Goal: Information Seeking & Learning: Find specific fact

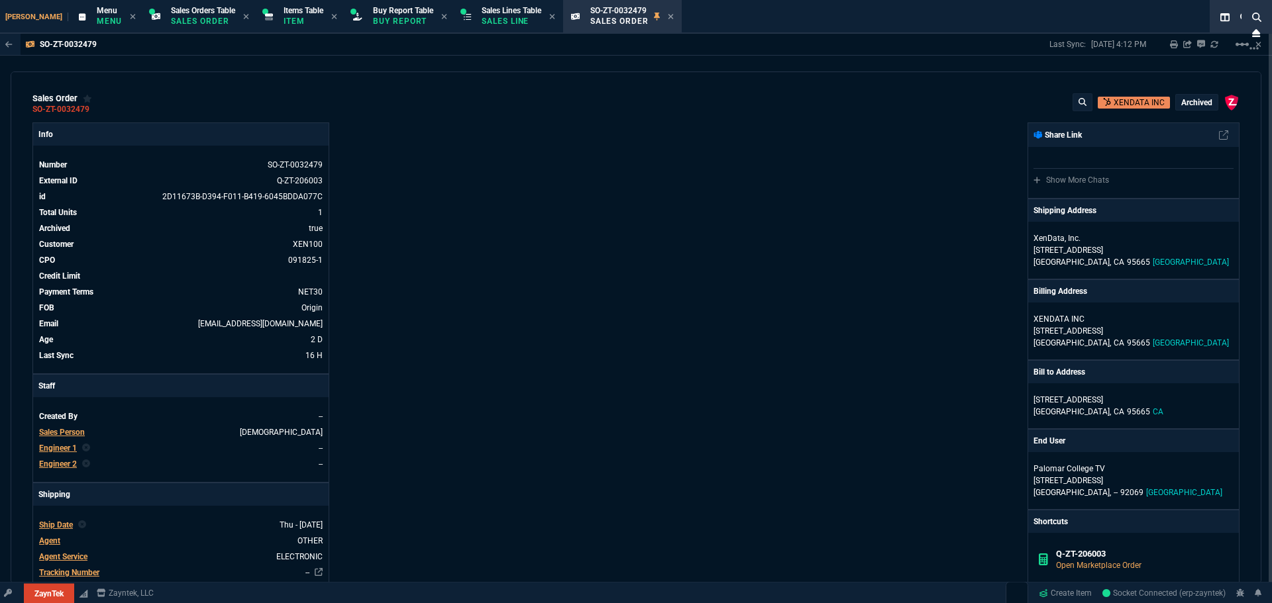
select select "9: OCAM"
click at [1254, 20] on icon at bounding box center [1256, 17] width 9 height 9
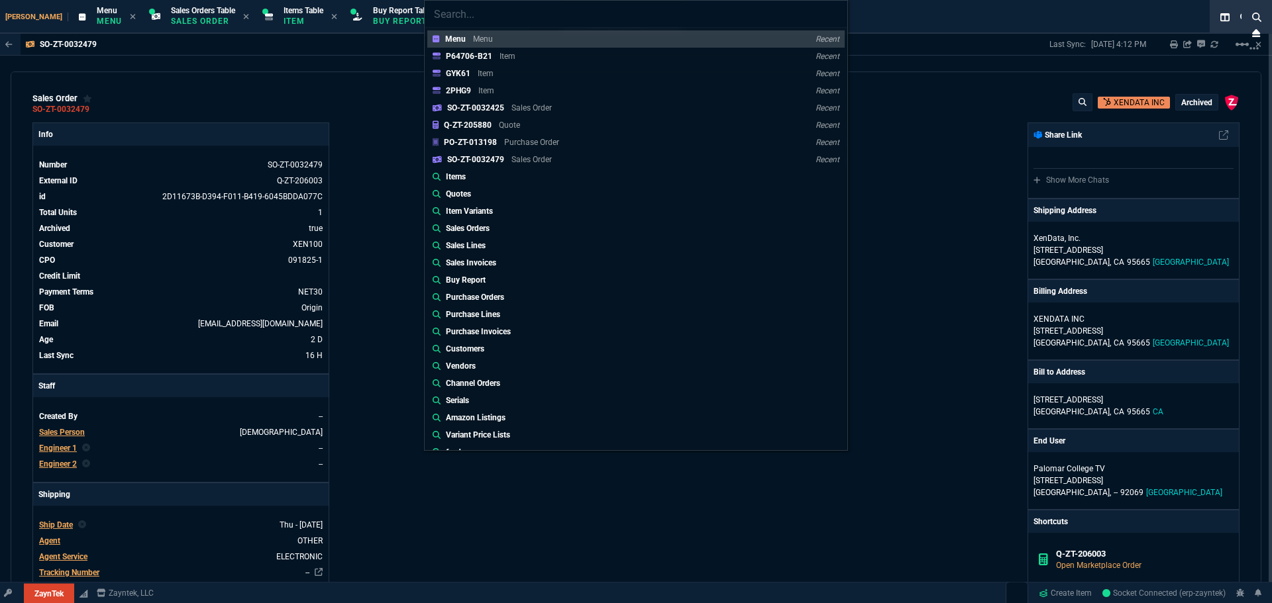
click at [109, 114] on div "Menu Menu Recent P64706-B21 Item Recent GYK61 Item Recent 2PHG9 Item Recent SO-…" at bounding box center [636, 301] width 1272 height 603
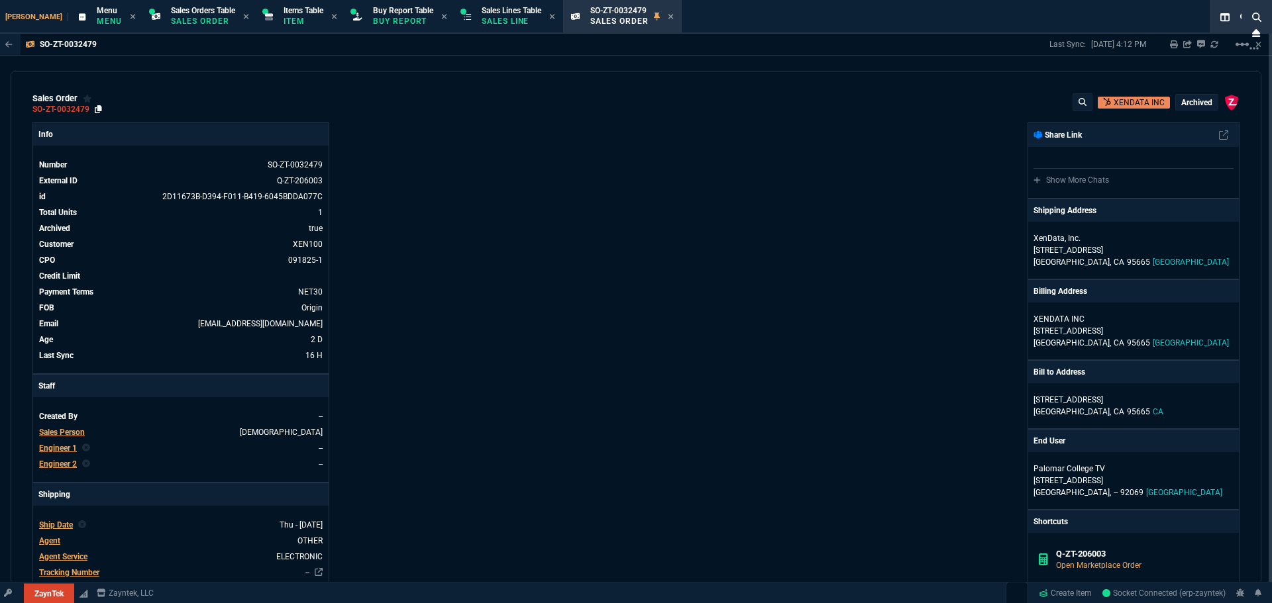
click at [100, 111] on icon at bounding box center [98, 109] width 7 height 8
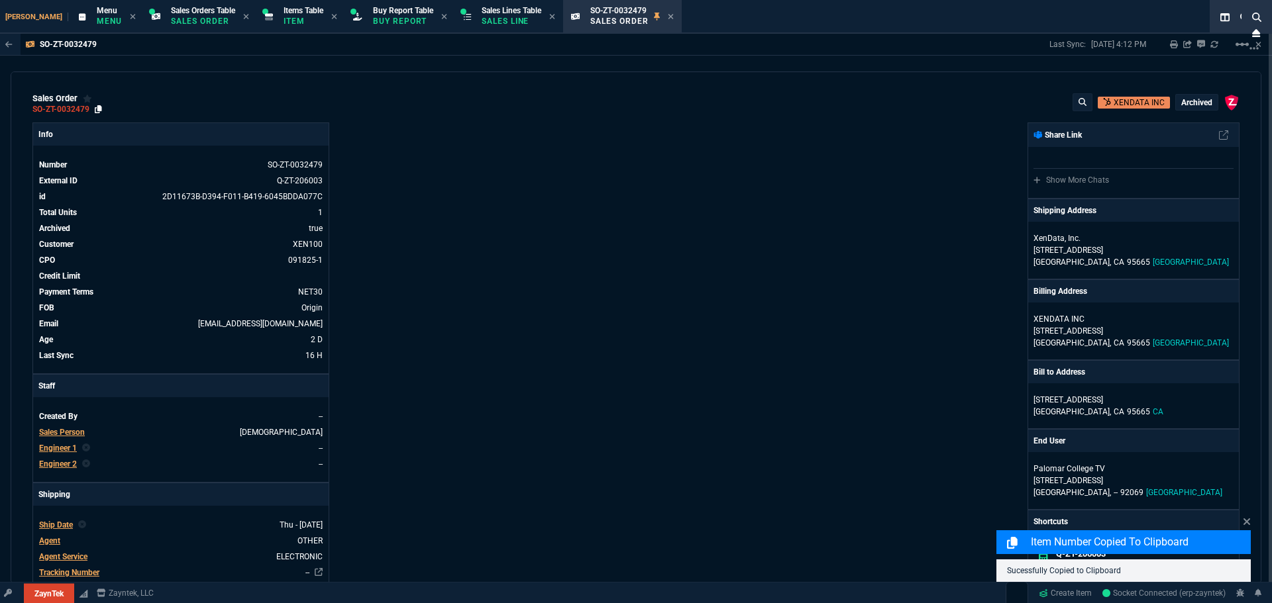
click at [99, 111] on icon at bounding box center [98, 109] width 7 height 8
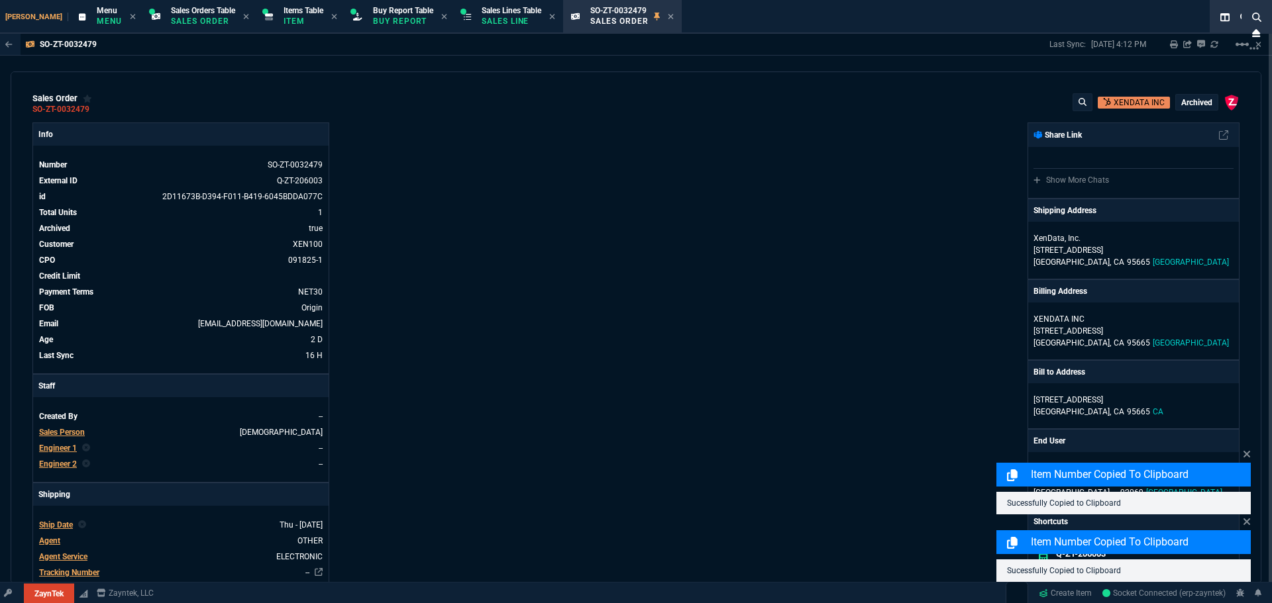
drag, startPoint x: 742, startPoint y: 125, endPoint x: 728, endPoint y: 105, distance: 24.3
click at [742, 125] on div "ZaynTek, LLC 2609 Technology Dr Suite 200 Plano, TX 75074 Share Link Show More …" at bounding box center [937, 511] width 603 height 777
click at [668, 17] on icon at bounding box center [671, 17] width 6 height 8
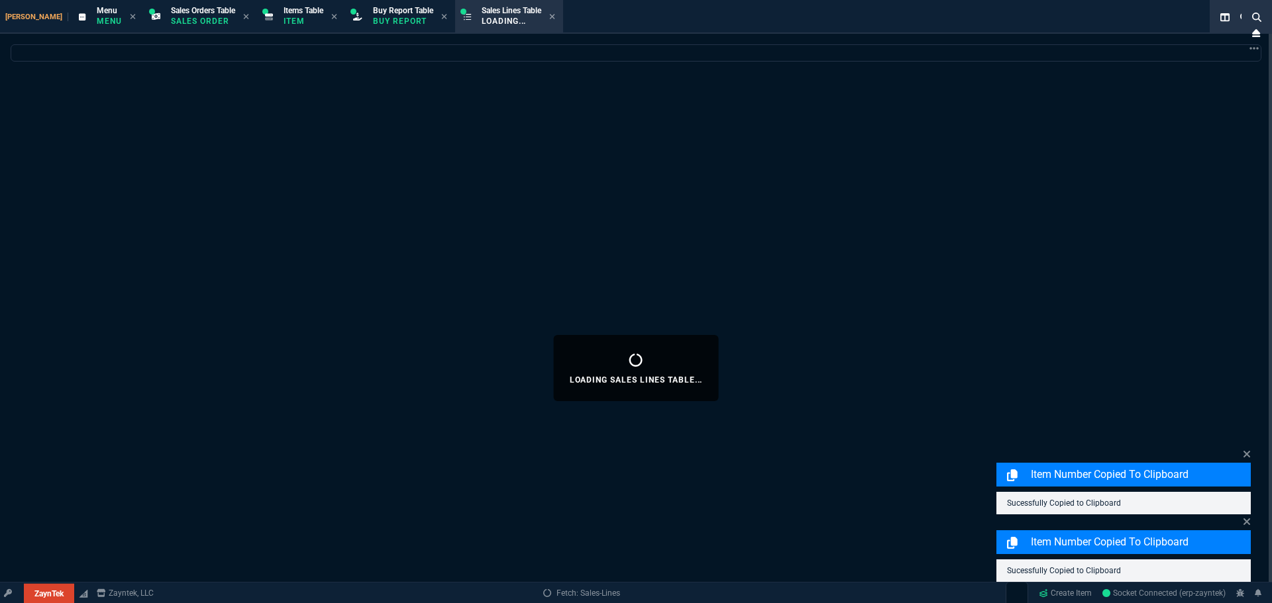
select select
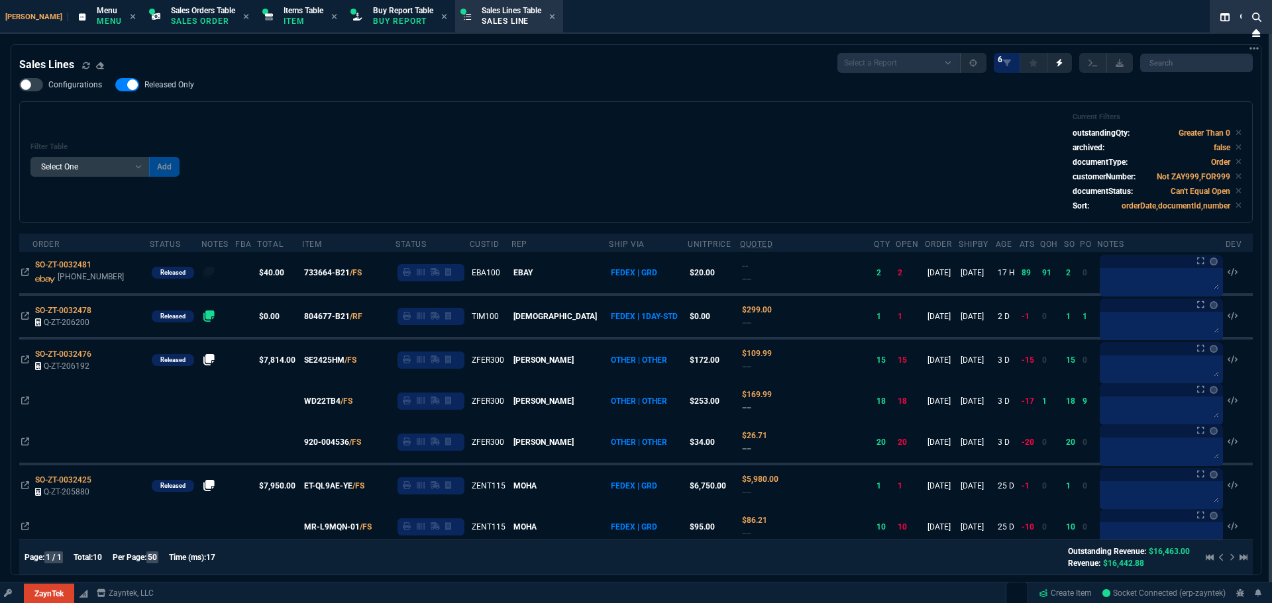
click at [521, 160] on div "Filter Table Select One Add Filter () Age () ATS () Cond (itemVariantCode) Cust…" at bounding box center [635, 162] width 1211 height 99
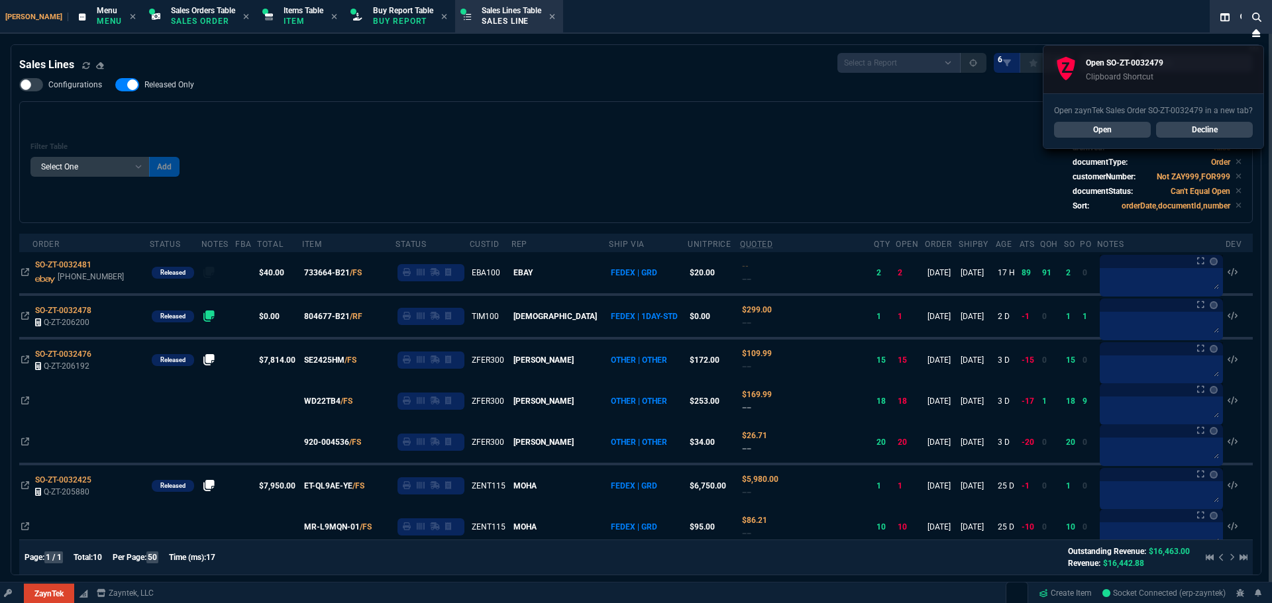
click at [1119, 129] on link "Open" at bounding box center [1102, 130] width 97 height 16
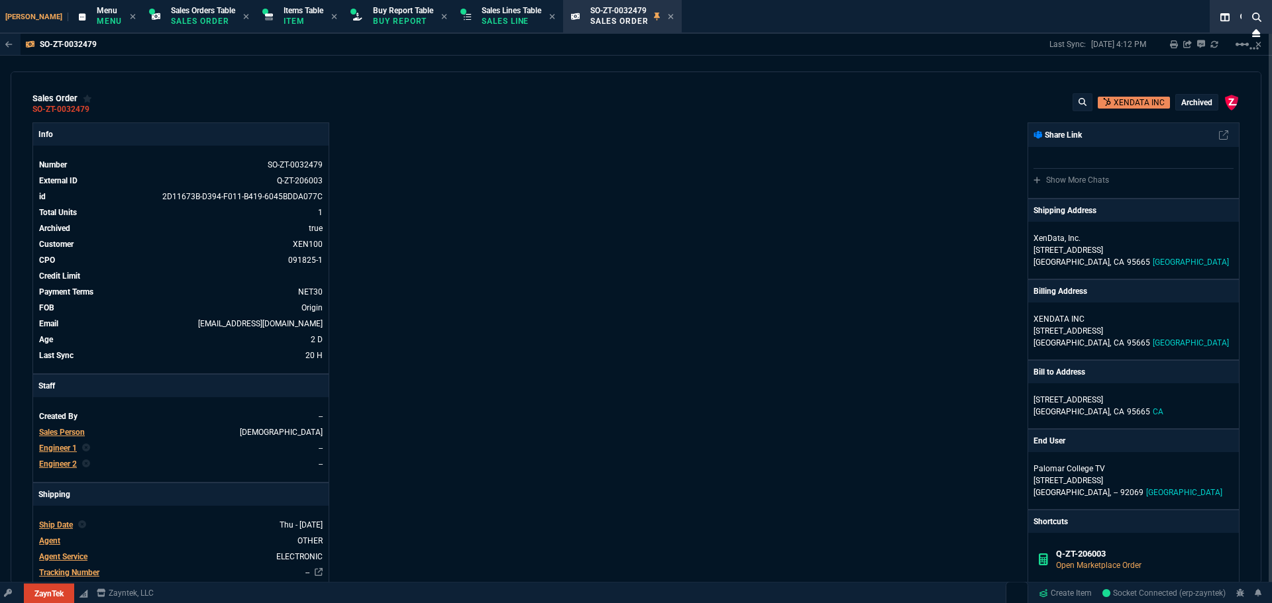
click at [479, 207] on div "Info Number SO-ZT-0032479 External ID Q-ZT-206003 id 2D11673B-D394-F011-B419-60…" at bounding box center [333, 511] width 603 height 777
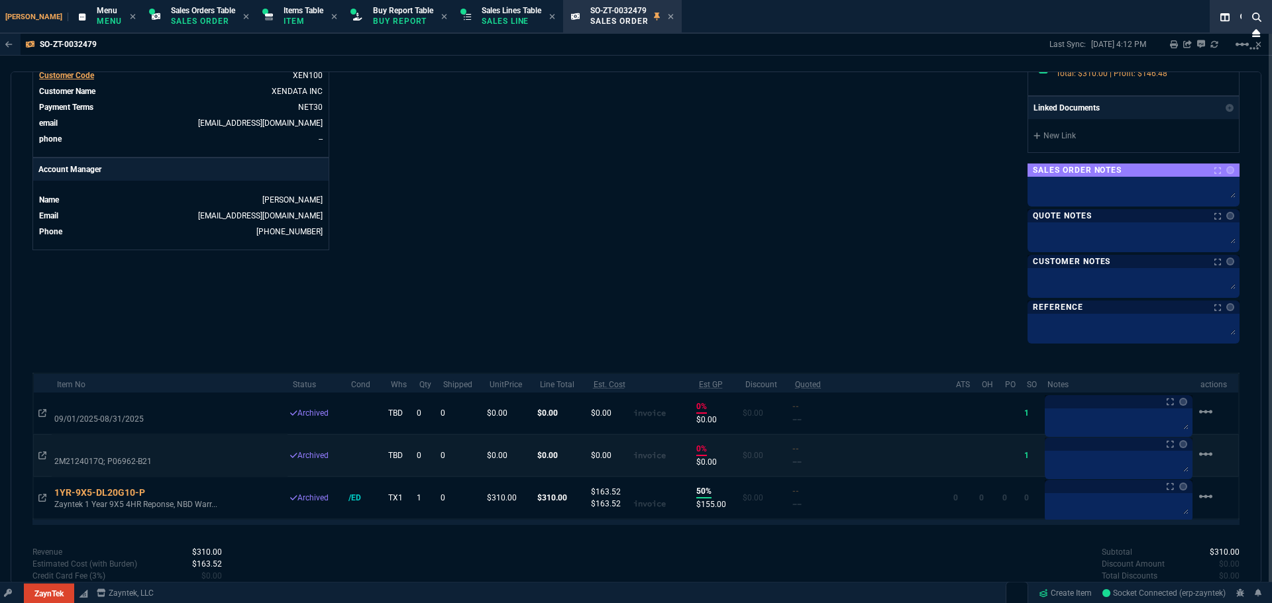
scroll to position [625, 0]
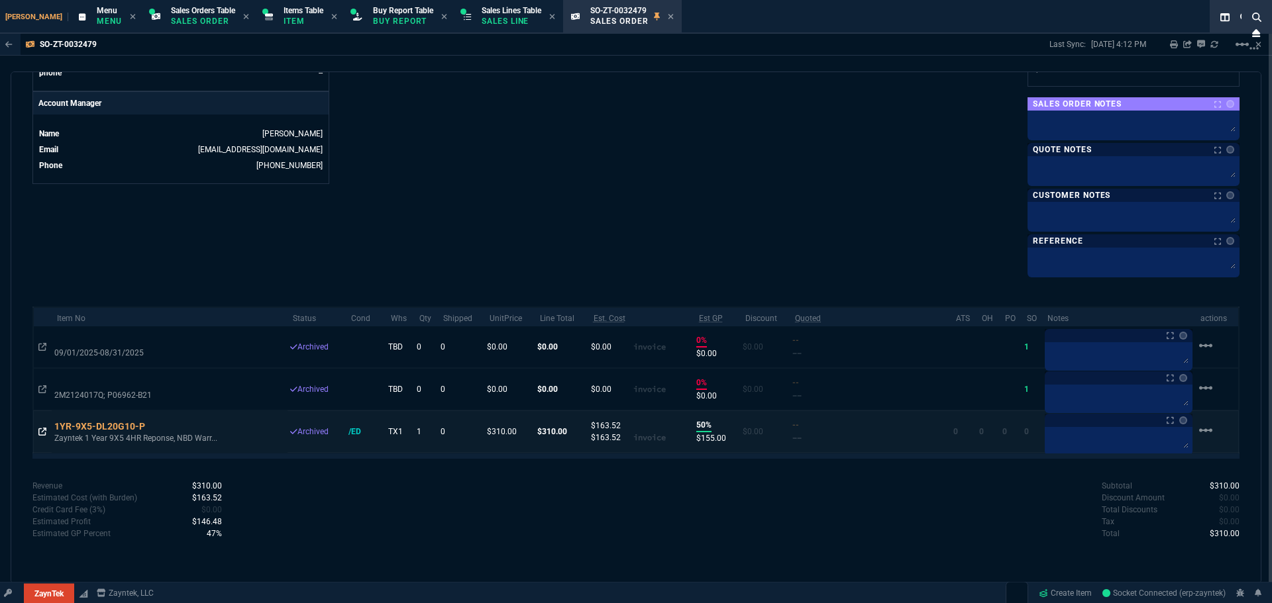
click at [38, 429] on icon at bounding box center [42, 432] width 8 height 8
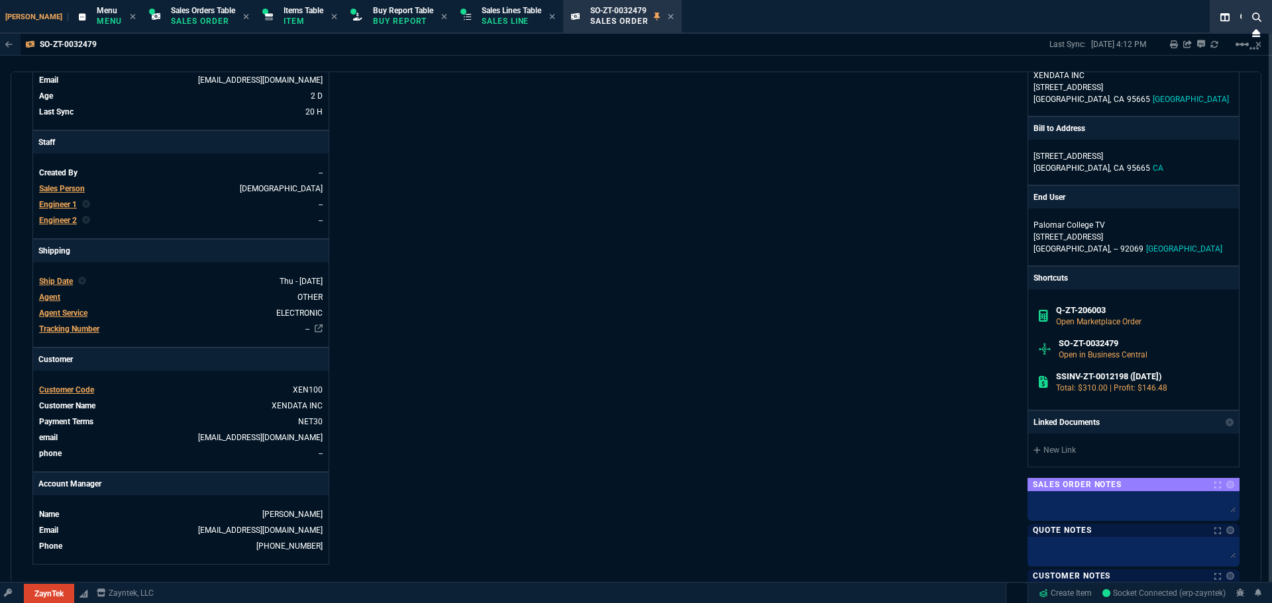
scroll to position [0, 0]
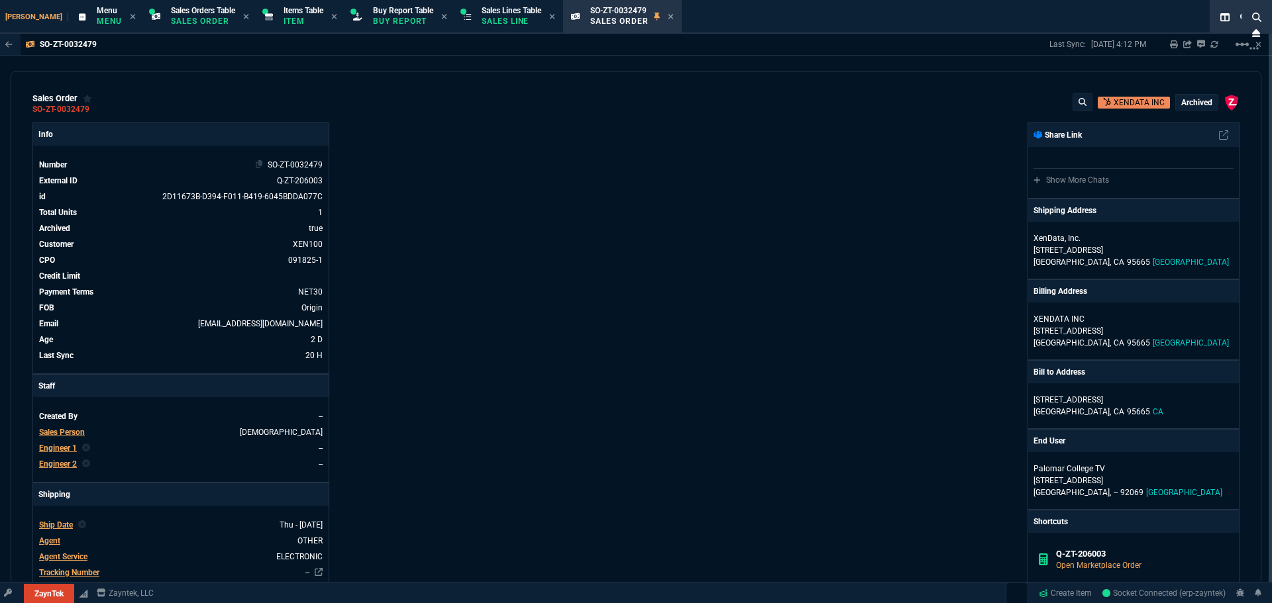
click at [300, 164] on span "SO-ZT-0032479" at bounding box center [295, 164] width 55 height 9
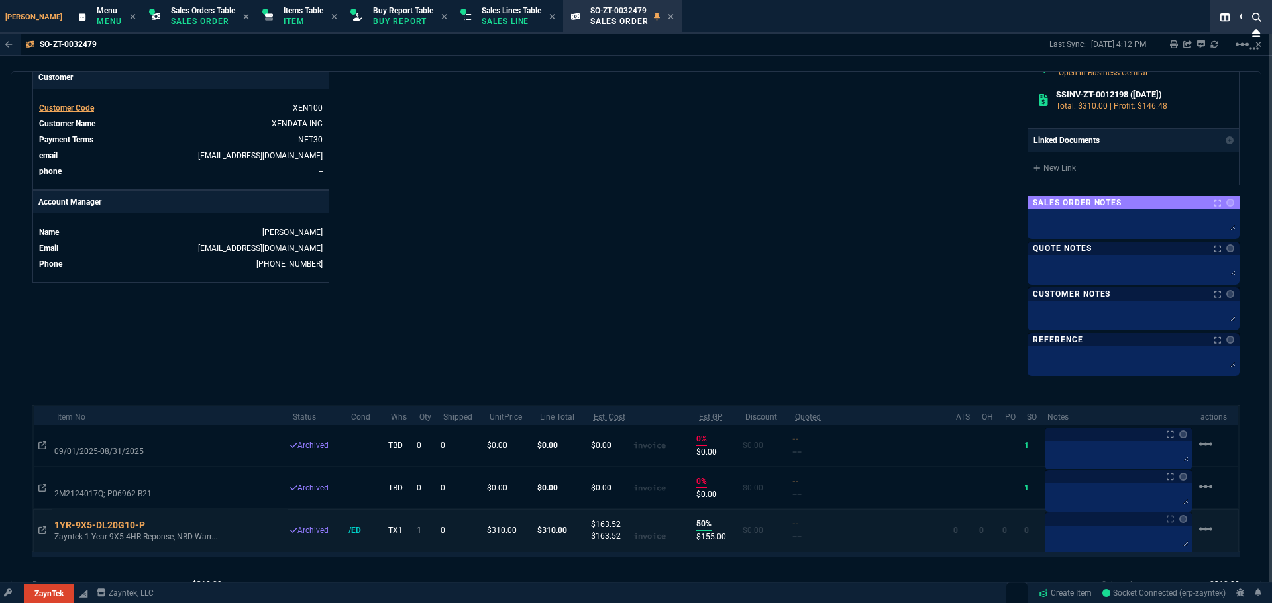
scroll to position [625, 0]
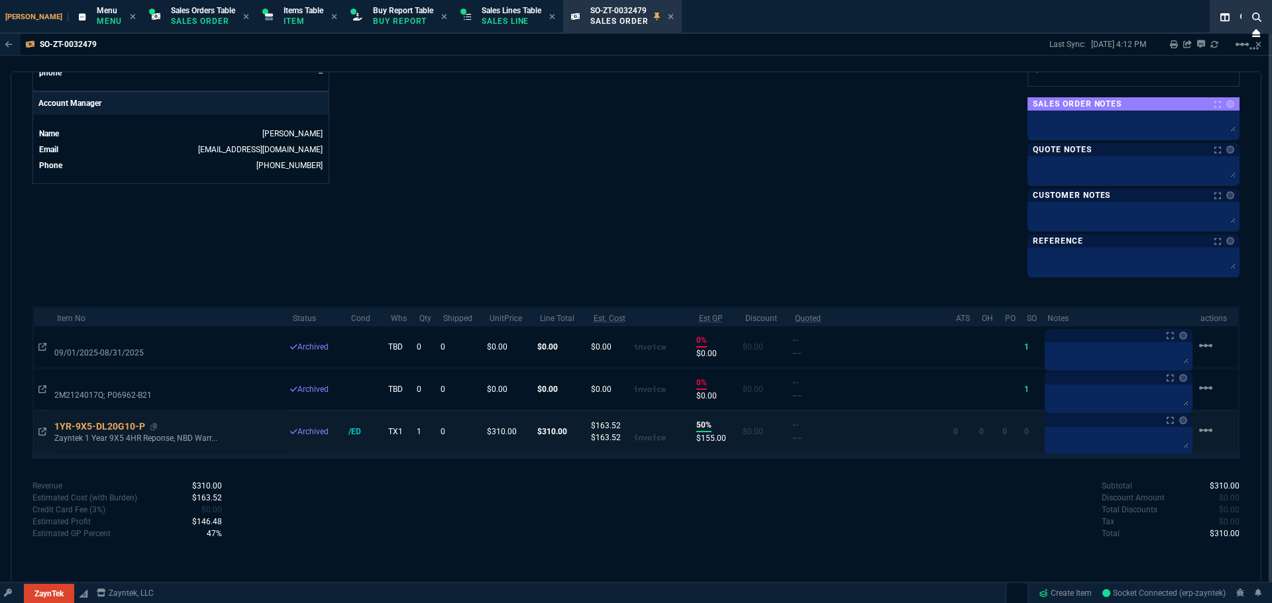
click at [99, 427] on div "1YR-9X5-DL20G10-P" at bounding box center [105, 426] width 103 height 13
click at [42, 432] on icon at bounding box center [42, 432] width 8 height 8
click at [152, 427] on icon at bounding box center [153, 427] width 7 height 8
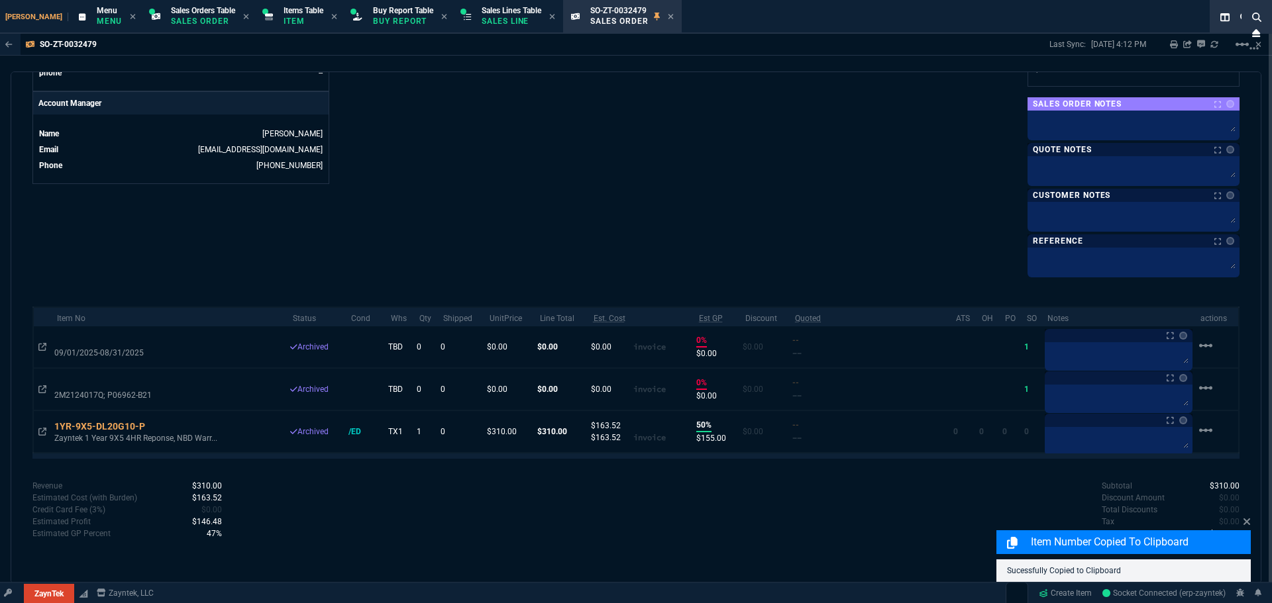
click at [283, 17] on p "Item" at bounding box center [303, 21] width 40 height 11
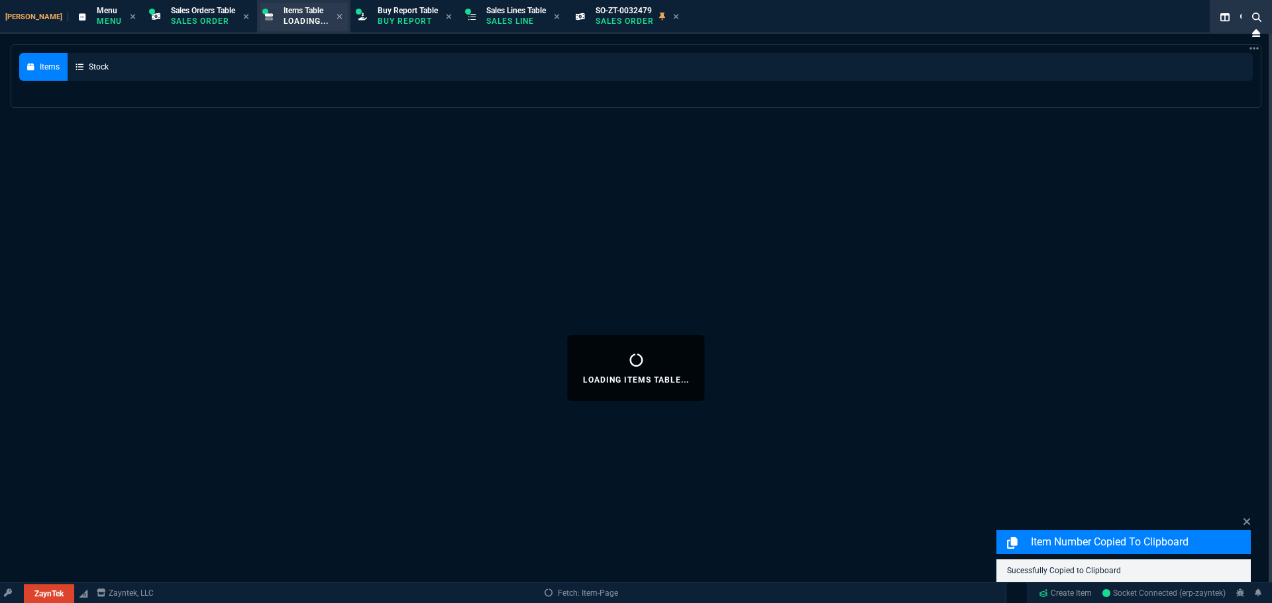
select select
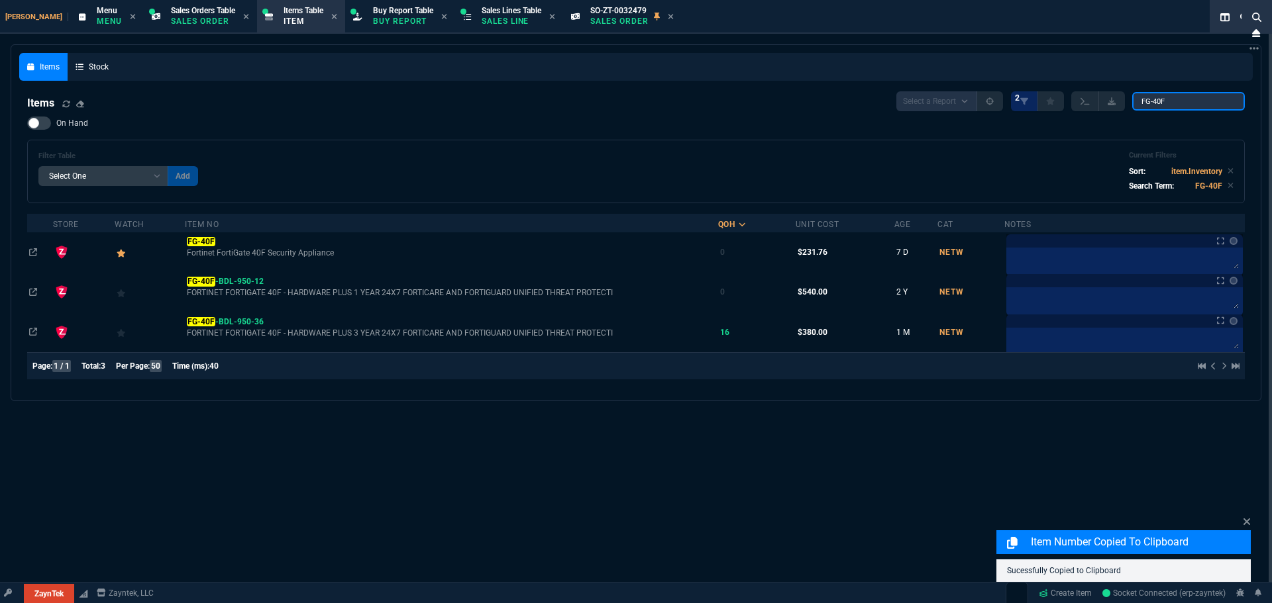
drag, startPoint x: 1041, startPoint y: 109, endPoint x: 1161, endPoint y: 70, distance: 126.9
click at [1029, 111] on div "Select a Report NEW QUERY 2 FG-40F" at bounding box center [1070, 101] width 348 height 20
paste input "1YR-9X5-DL20G10-P"
type input "1YR-9X5-DL20G10-P"
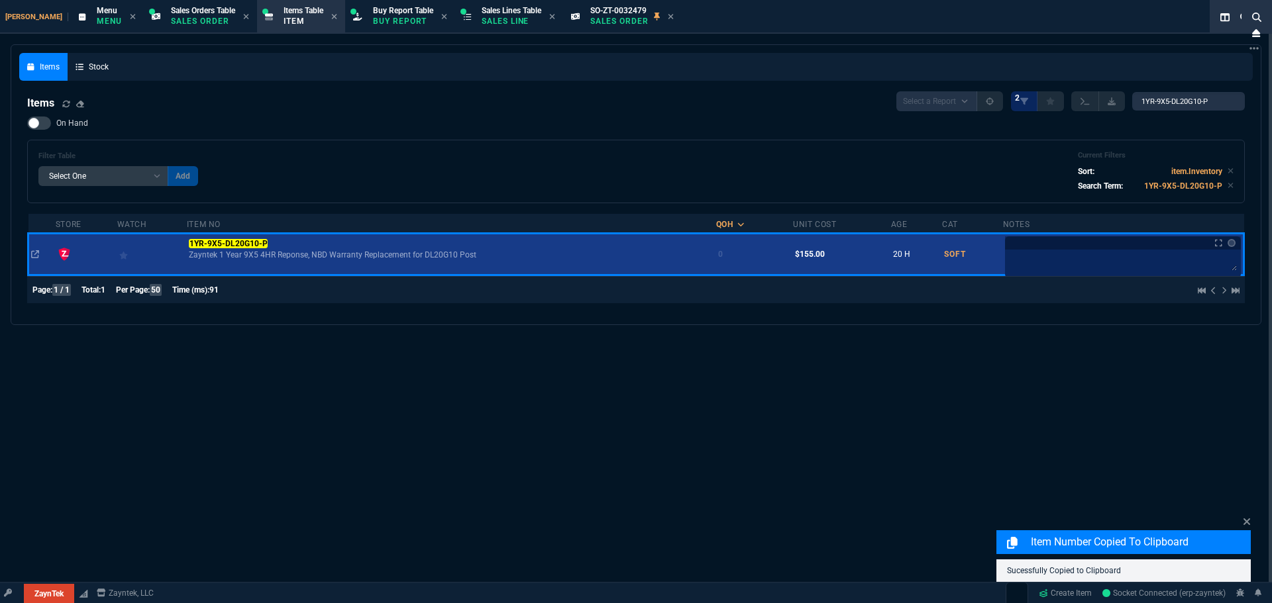
click at [132, 258] on div at bounding box center [152, 254] width 66 height 19
click at [155, 248] on div at bounding box center [152, 254] width 66 height 19
click at [178, 250] on div at bounding box center [152, 254] width 66 height 19
click at [184, 268] on td at bounding box center [152, 254] width 70 height 42
click at [185, 274] on td at bounding box center [152, 254] width 70 height 42
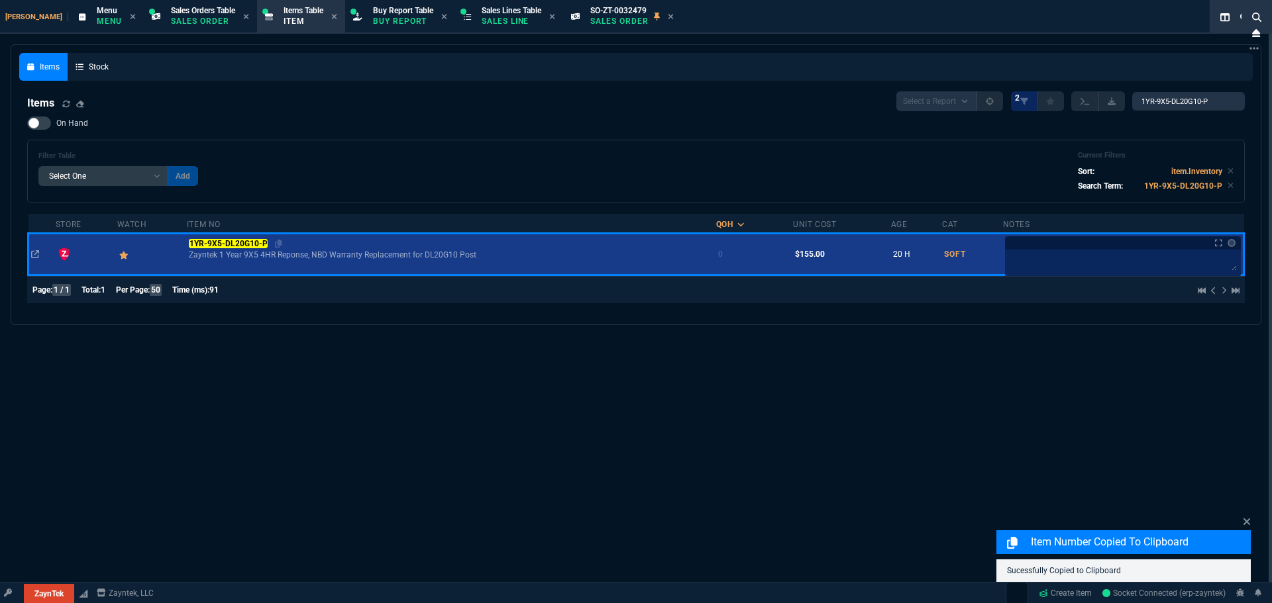
click at [221, 241] on mark "1YR-9X5-DL20G10-P" at bounding box center [228, 243] width 79 height 9
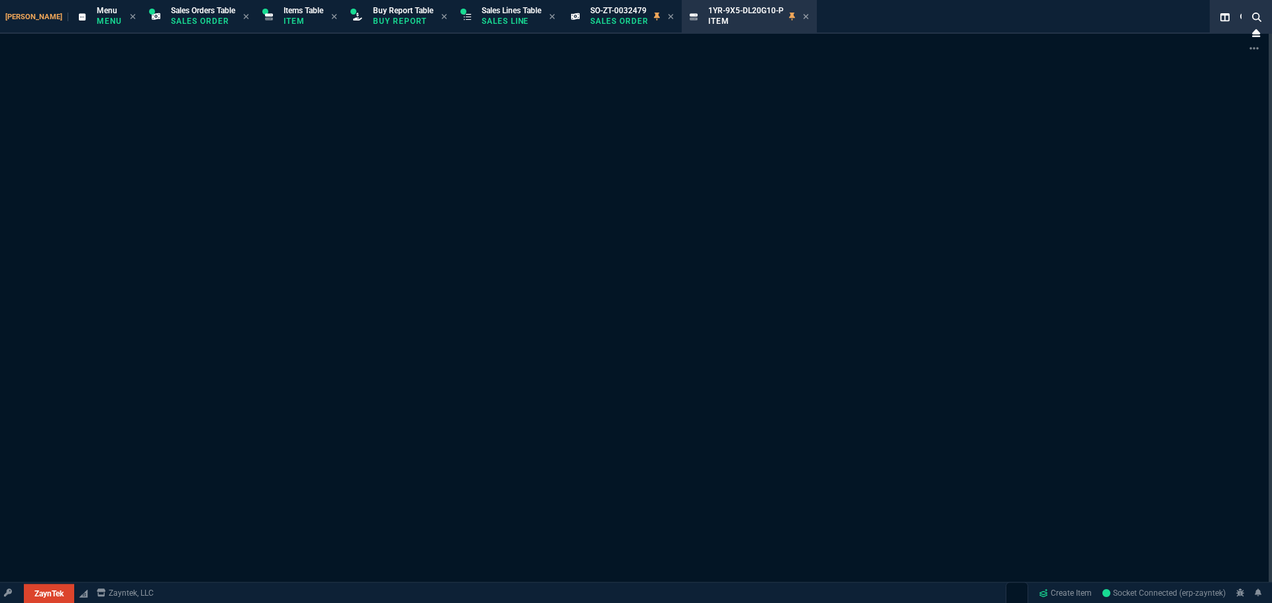
type input "11"
type input "770"
type input "9"
type input "162.91"
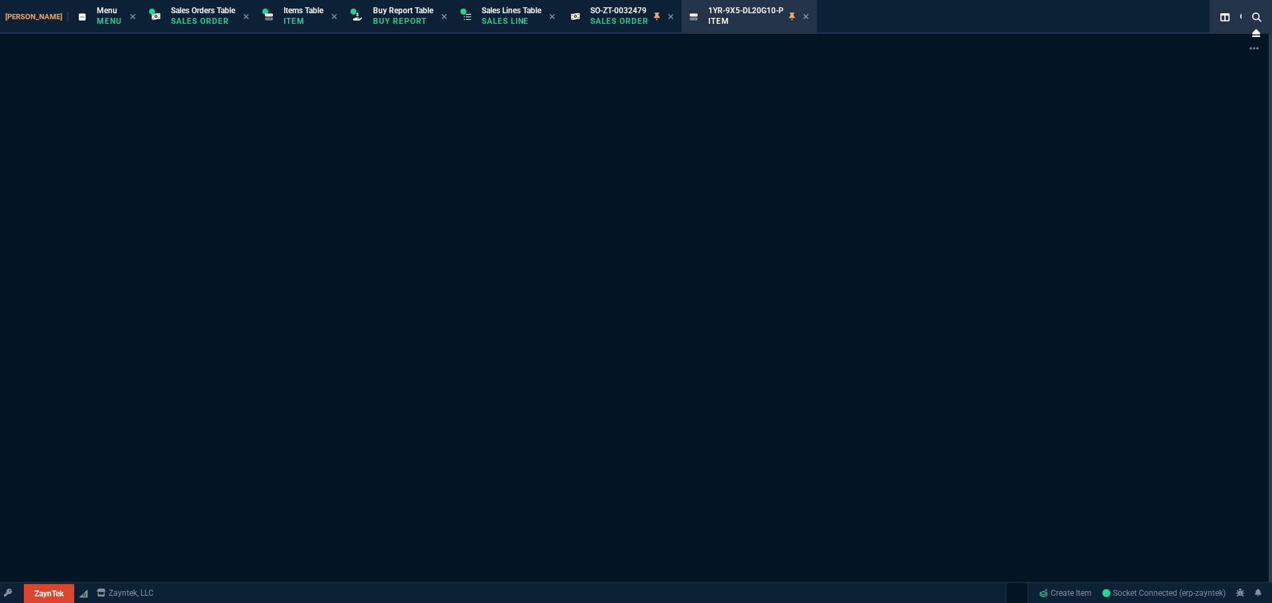
type input "84"
type input "210"
type input "477.38"
type input "-100"
type input "-30"
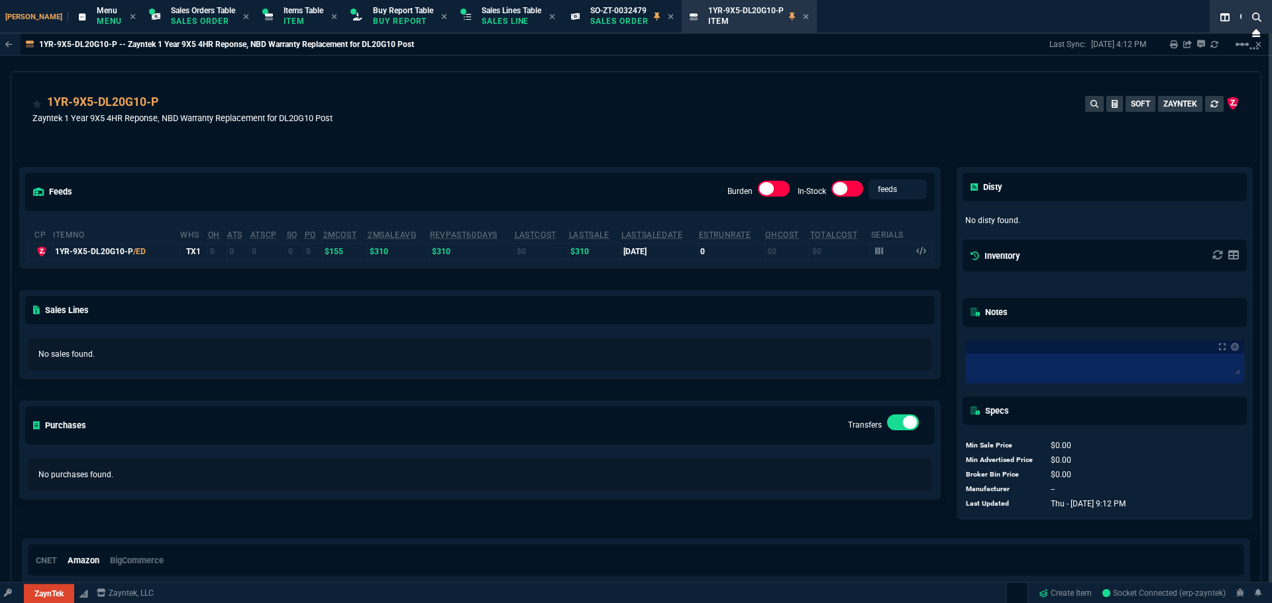
type input "42"
type input "48"
type input "9435"
type input "109"
type input "28"
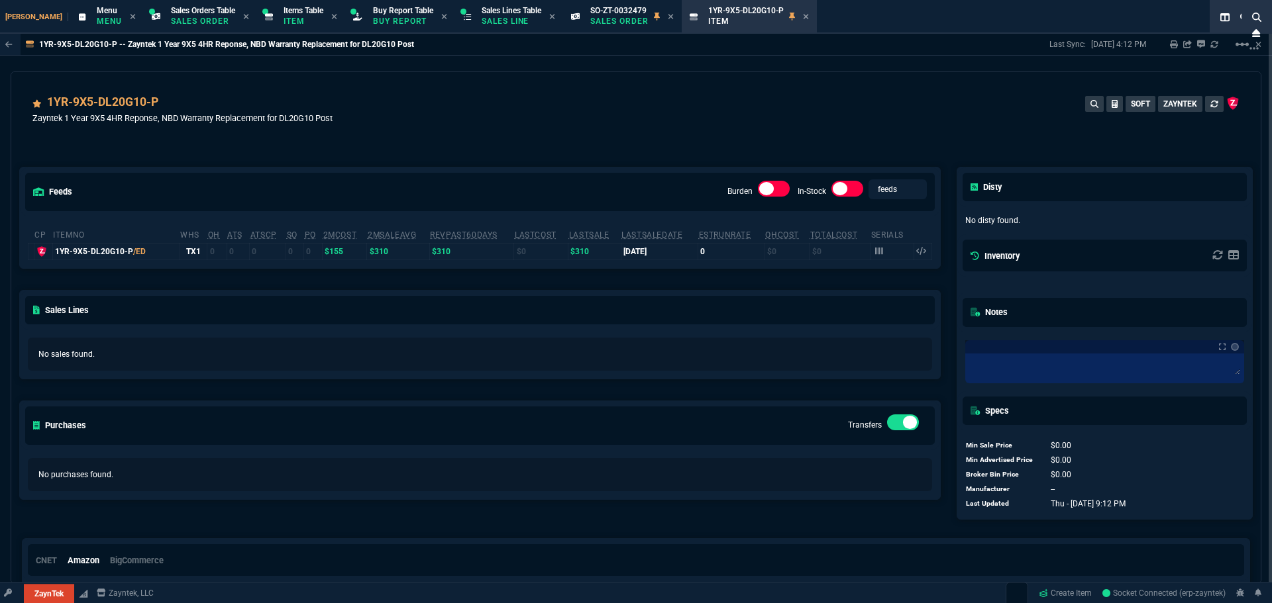
type input "100"
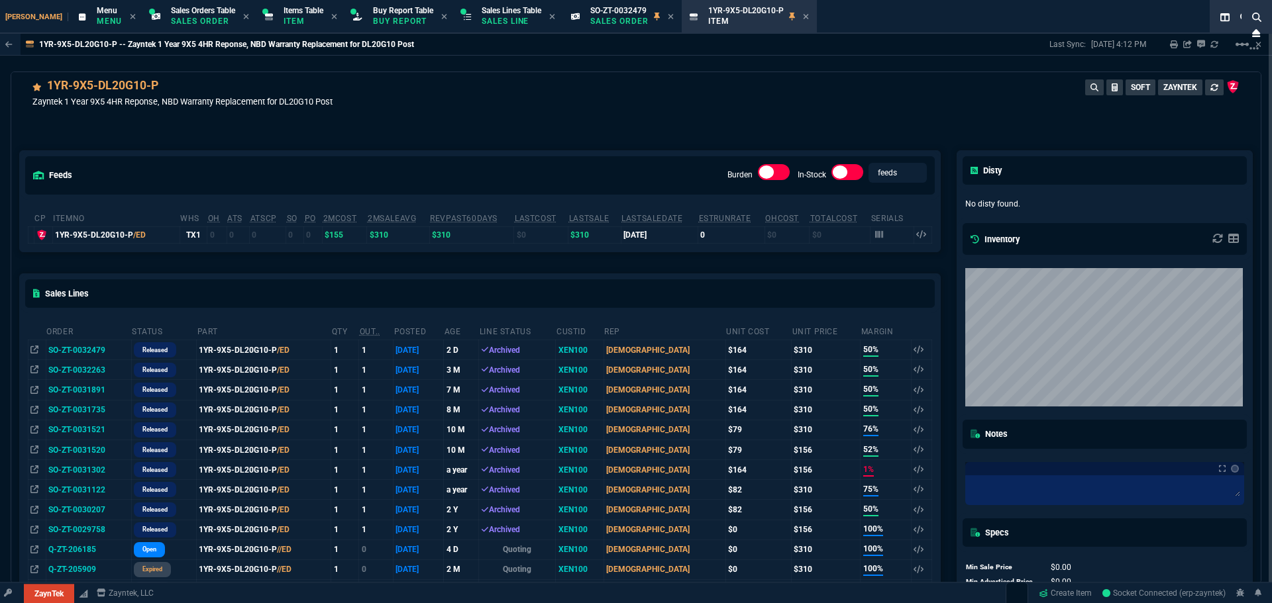
scroll to position [8, 0]
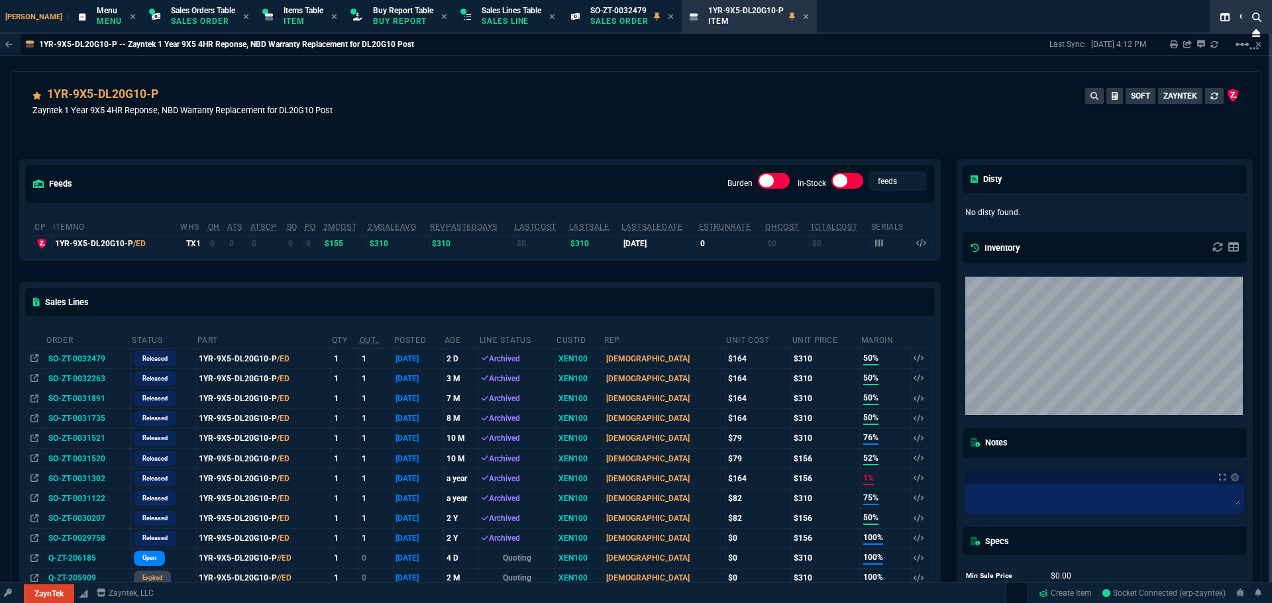
click at [68, 357] on td "SO-ZT-0032479" at bounding box center [88, 359] width 85 height 20
click at [73, 359] on td "SO-ZT-0032479" at bounding box center [88, 359] width 85 height 20
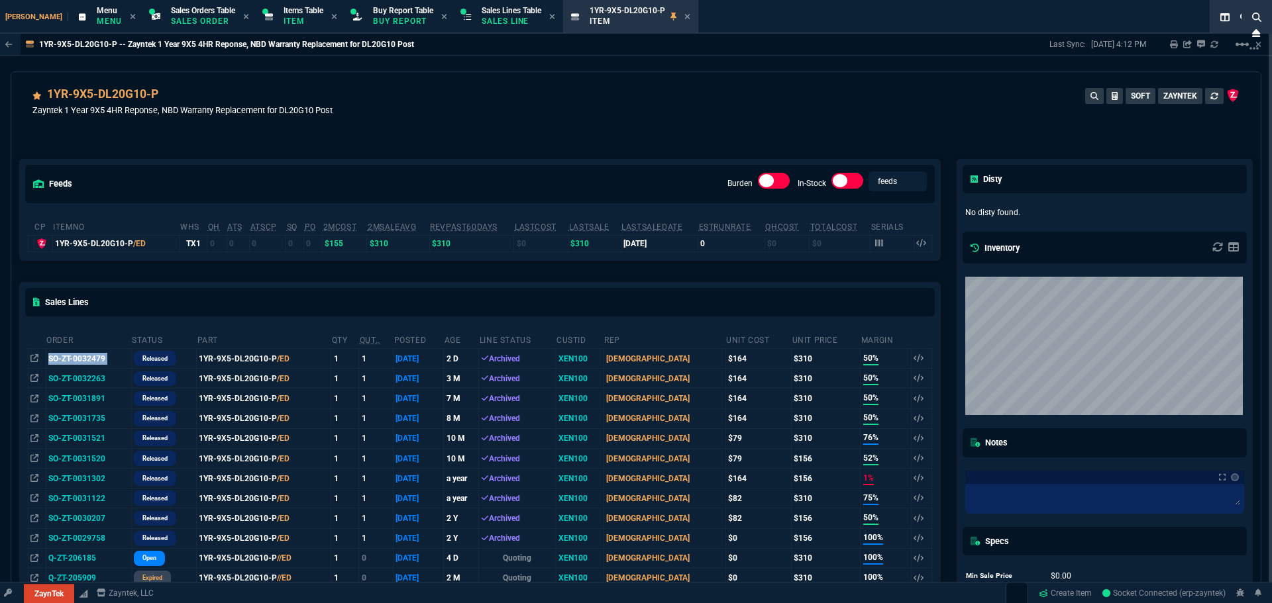
click at [73, 359] on td "SO-ZT-0032479" at bounding box center [88, 359] width 85 height 20
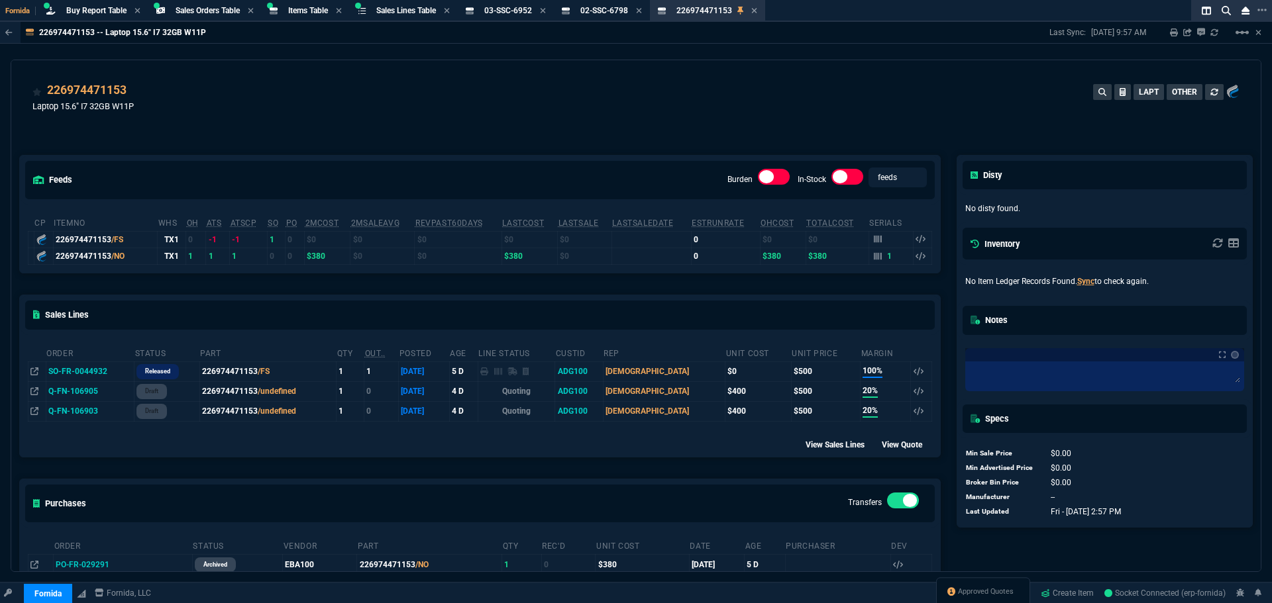
select select "9: OCAM"
click at [642, 11] on icon at bounding box center [639, 10] width 5 height 5
click at [305, 123] on div "226974471153 Laptop 15.6" I7 32GB W11P LAPT OTHER" at bounding box center [635, 104] width 1207 height 47
click at [81, 374] on td "SO-FR-0044932" at bounding box center [90, 372] width 88 height 20
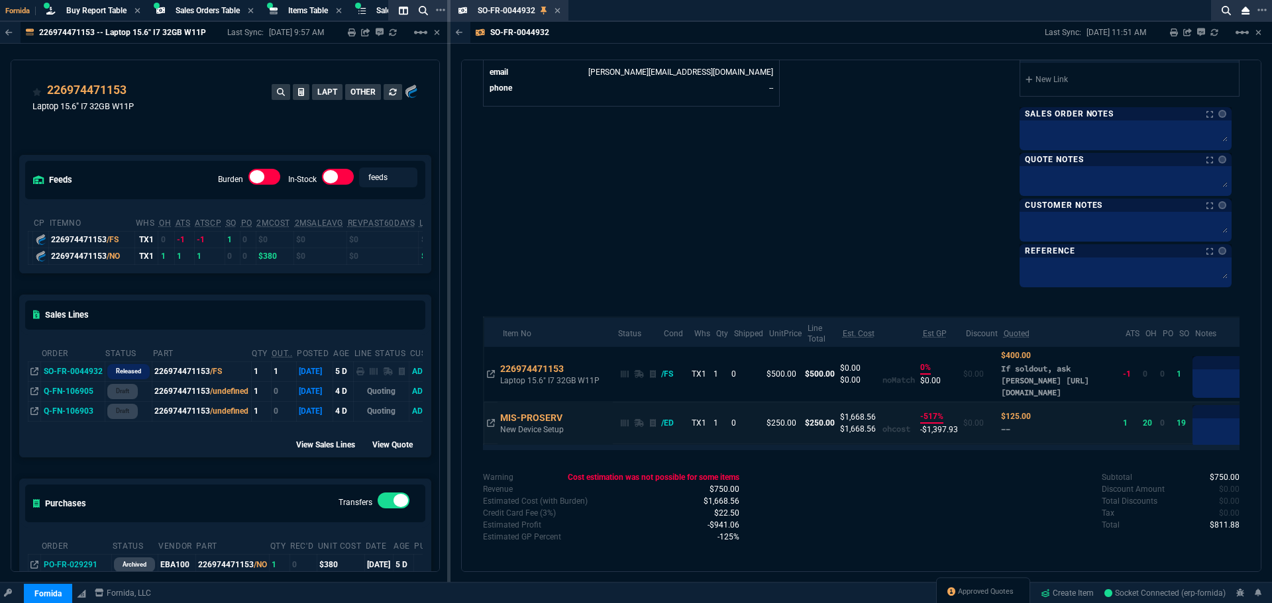
scroll to position [586, 0]
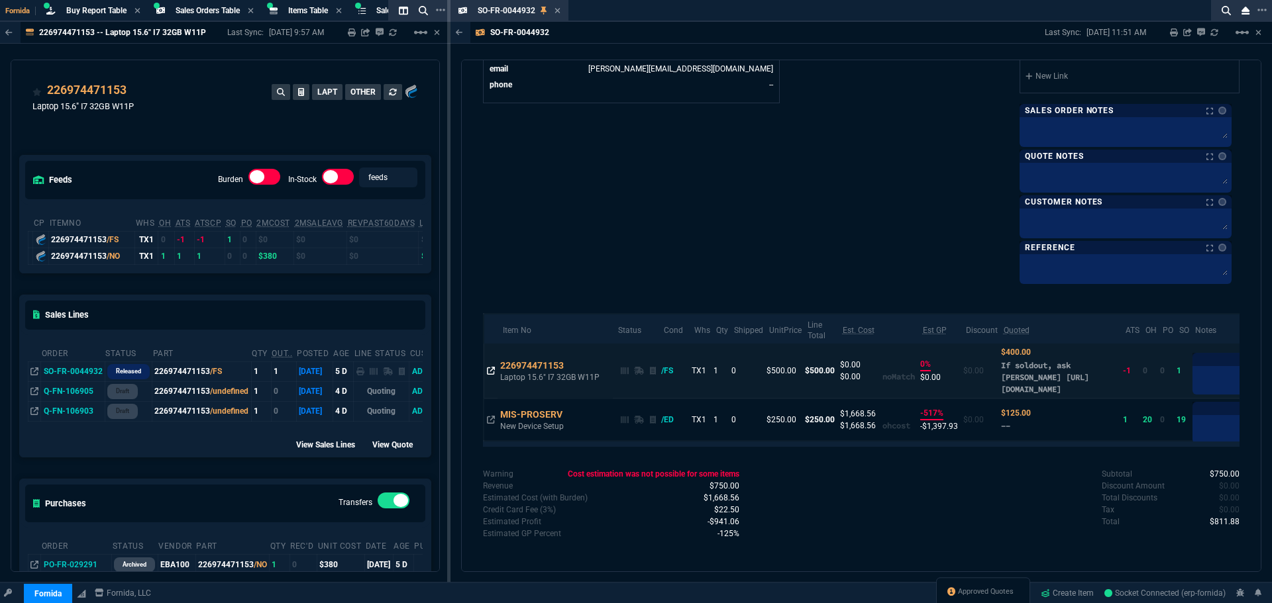
click at [489, 369] on icon at bounding box center [491, 371] width 8 height 8
click at [521, 358] on td "226974471153 Laptop 15.6" I7 32GB W11P" at bounding box center [554, 371] width 115 height 55
click at [495, 372] on td at bounding box center [491, 371] width 14 height 55
click at [491, 372] on icon at bounding box center [491, 371] width 8 height 8
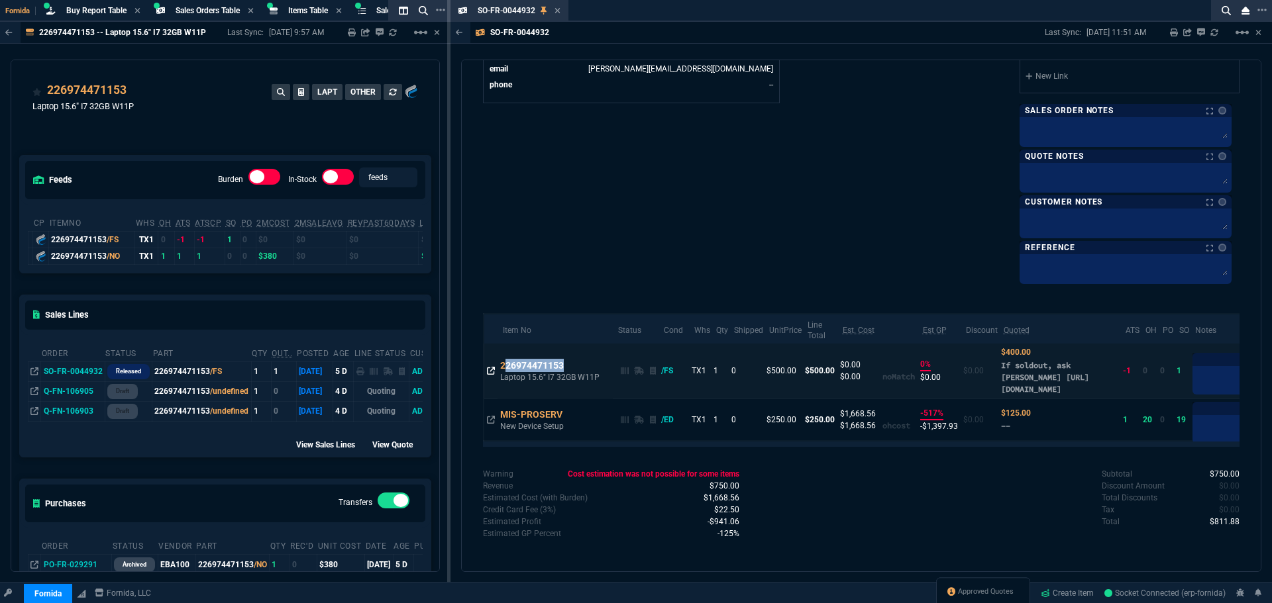
click at [491, 372] on icon at bounding box center [491, 371] width 8 height 8
click at [492, 370] on icon at bounding box center [491, 371] width 8 height 8
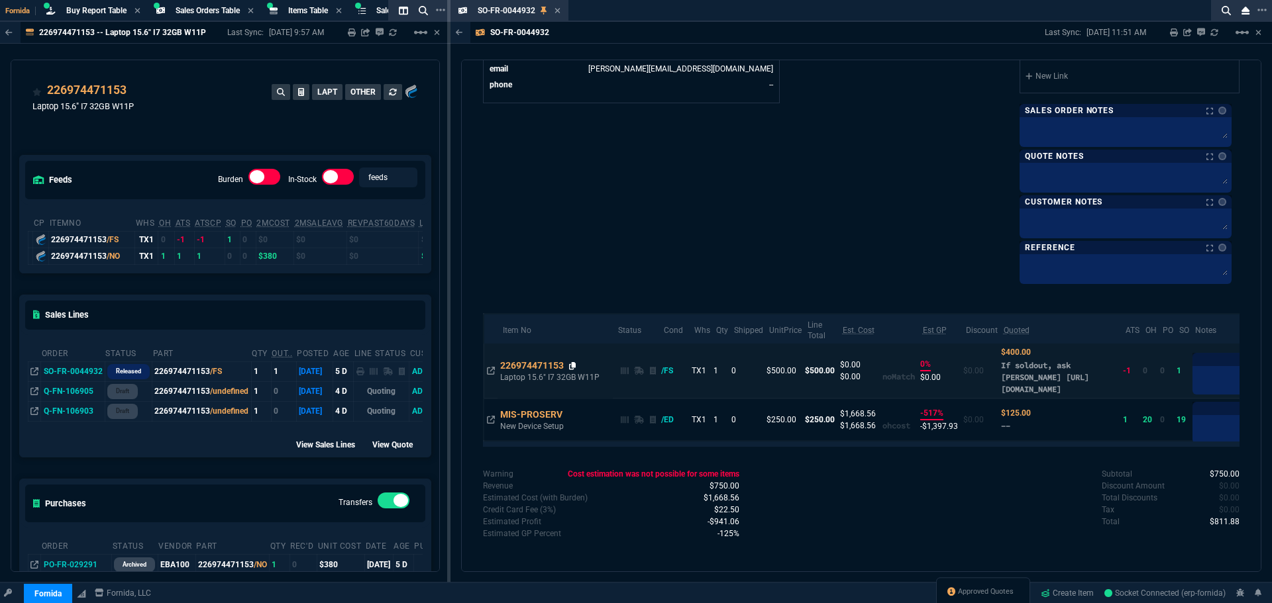
click at [576, 365] on icon at bounding box center [572, 366] width 7 height 8
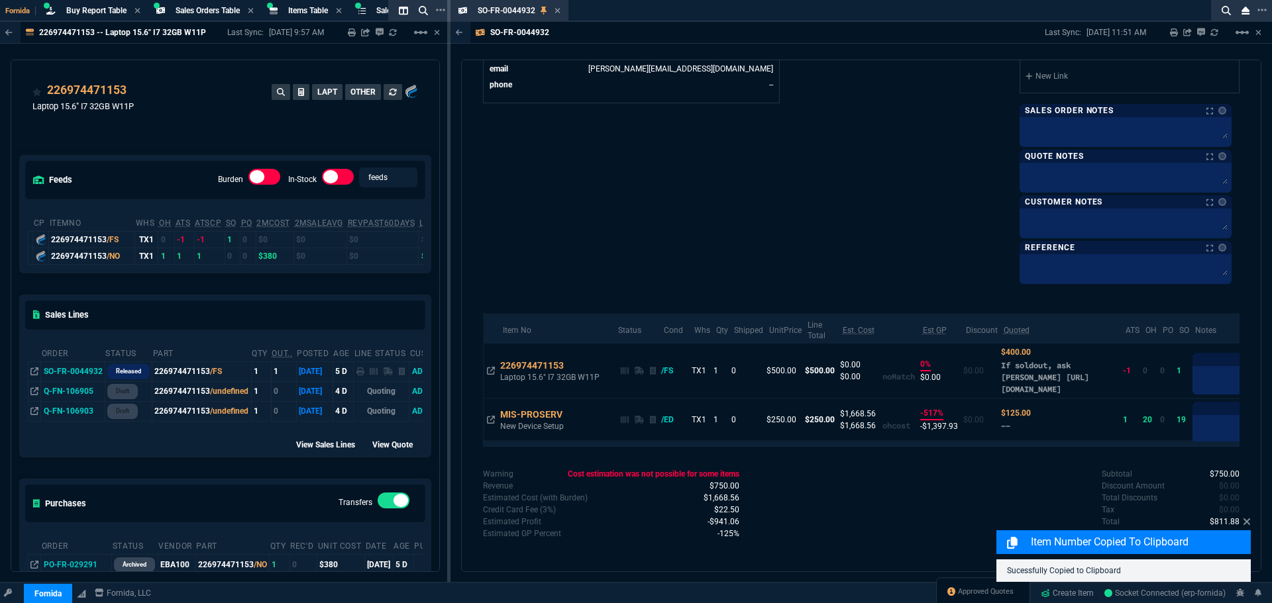
click at [165, 124] on div "226974471153 Laptop 15.6" I7 32GB W11P LAPT OTHER" at bounding box center [224, 104] width 385 height 47
drag, startPoint x: 615, startPoint y: 141, endPoint x: 540, endPoint y: 55, distance: 113.7
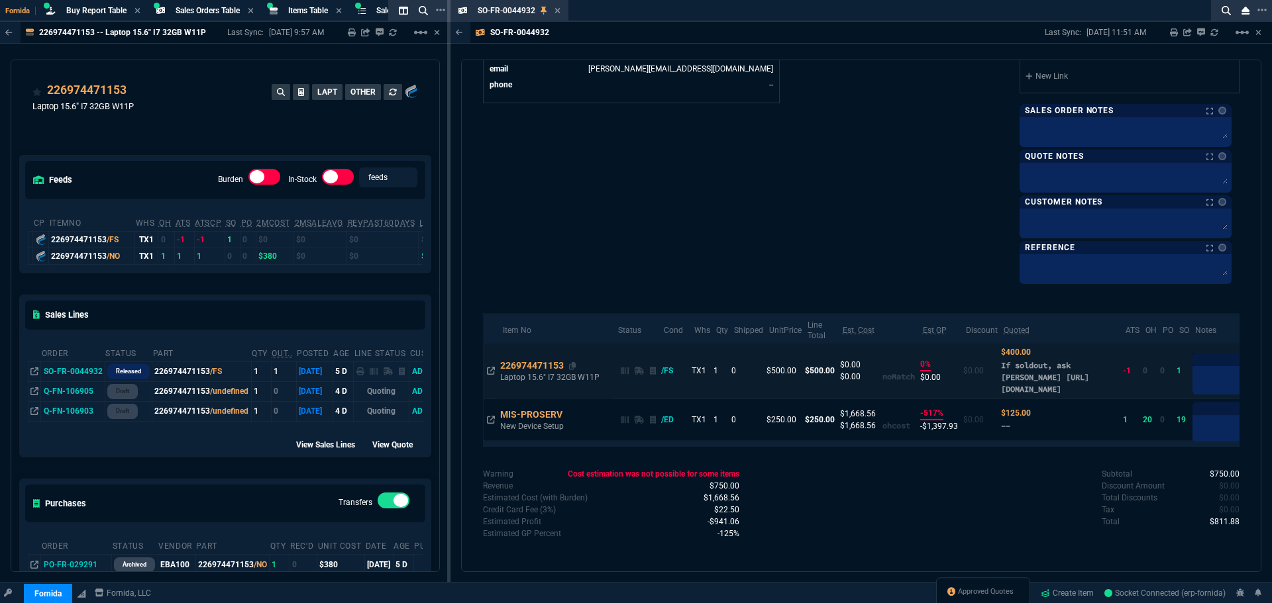
click at [517, 364] on div "226974471153" at bounding box center [538, 365] width 76 height 13
click at [499, 411] on td "MIS-PROSERV New Device Setup" at bounding box center [554, 420] width 115 height 42
click at [321, 12] on span "Items Table" at bounding box center [308, 10] width 40 height 9
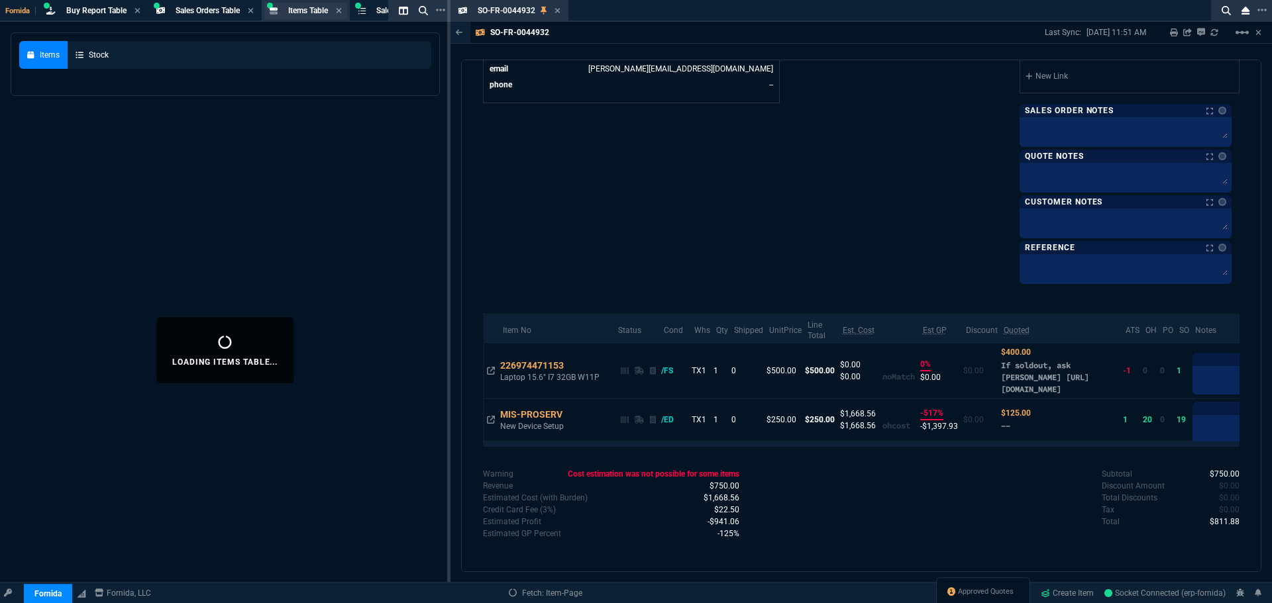
select select
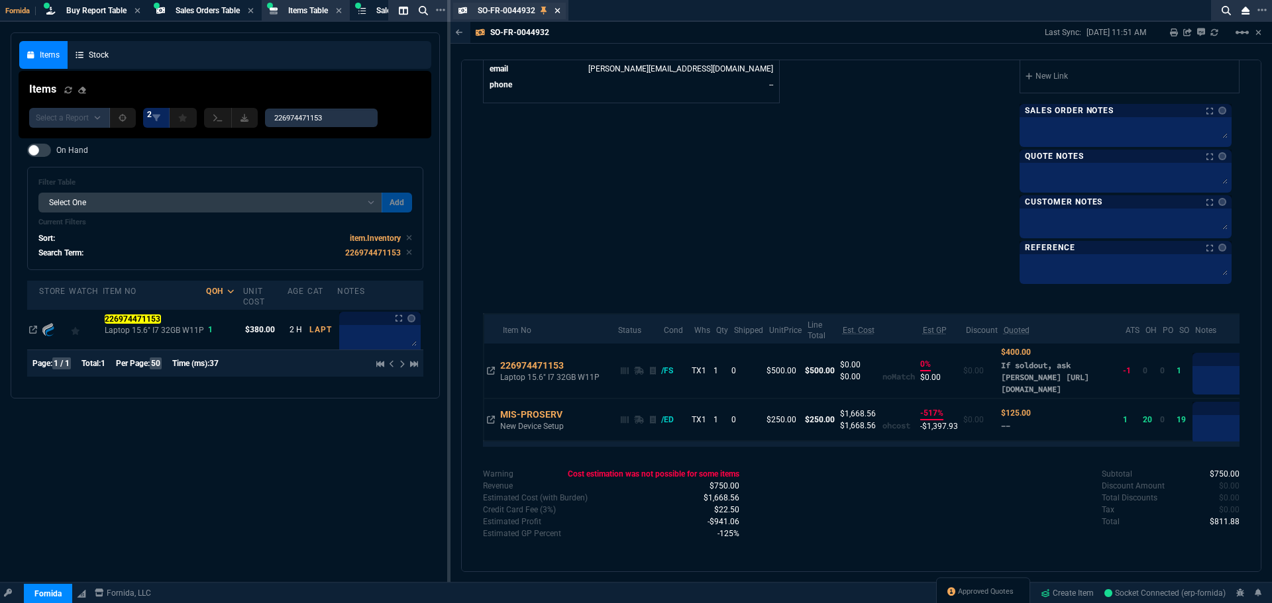
click at [554, 9] on icon at bounding box center [557, 11] width 6 height 8
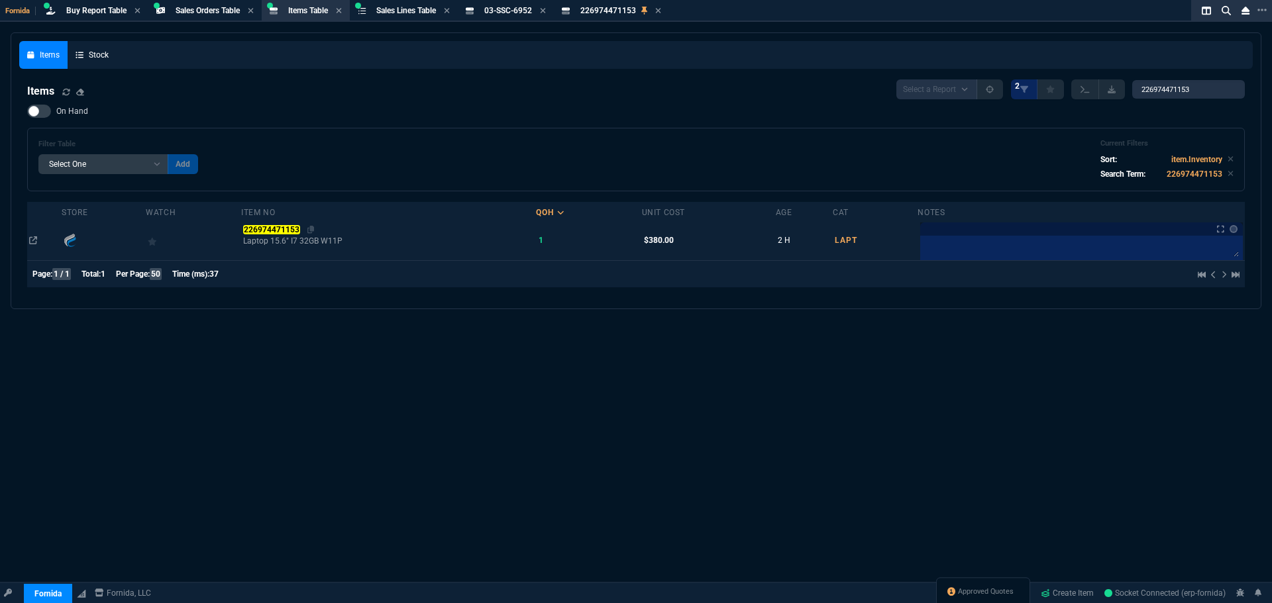
click at [293, 227] on mark "226974471153" at bounding box center [271, 229] width 56 height 9
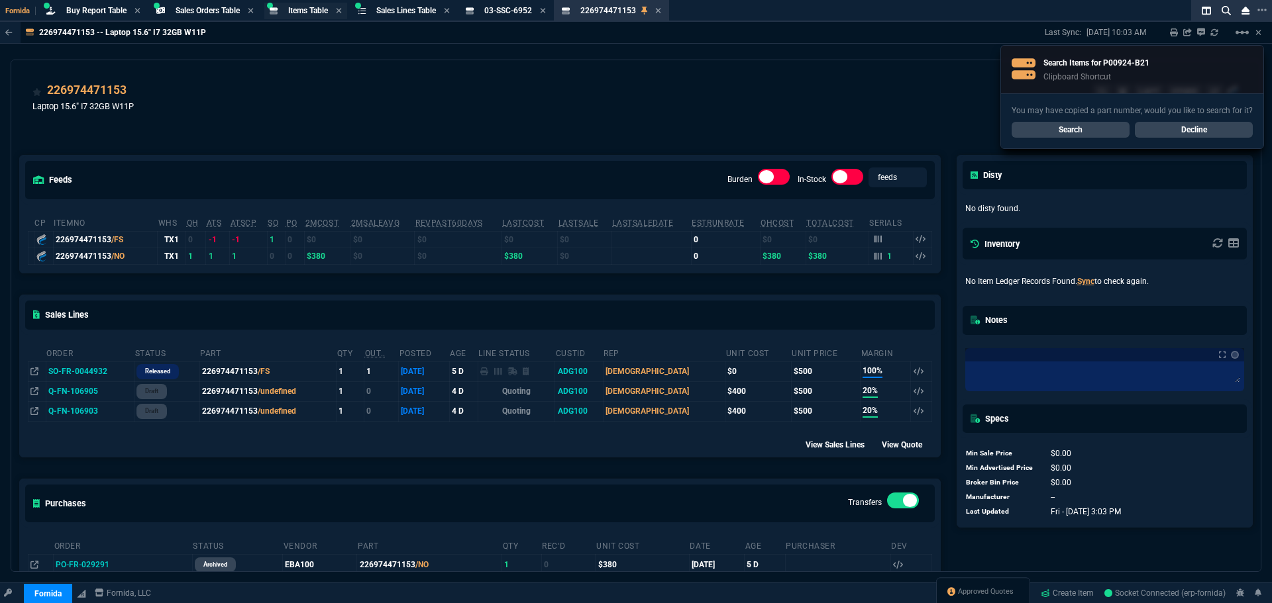
click at [291, 7] on div "Items Table Item" at bounding box center [305, 11] width 83 height 17
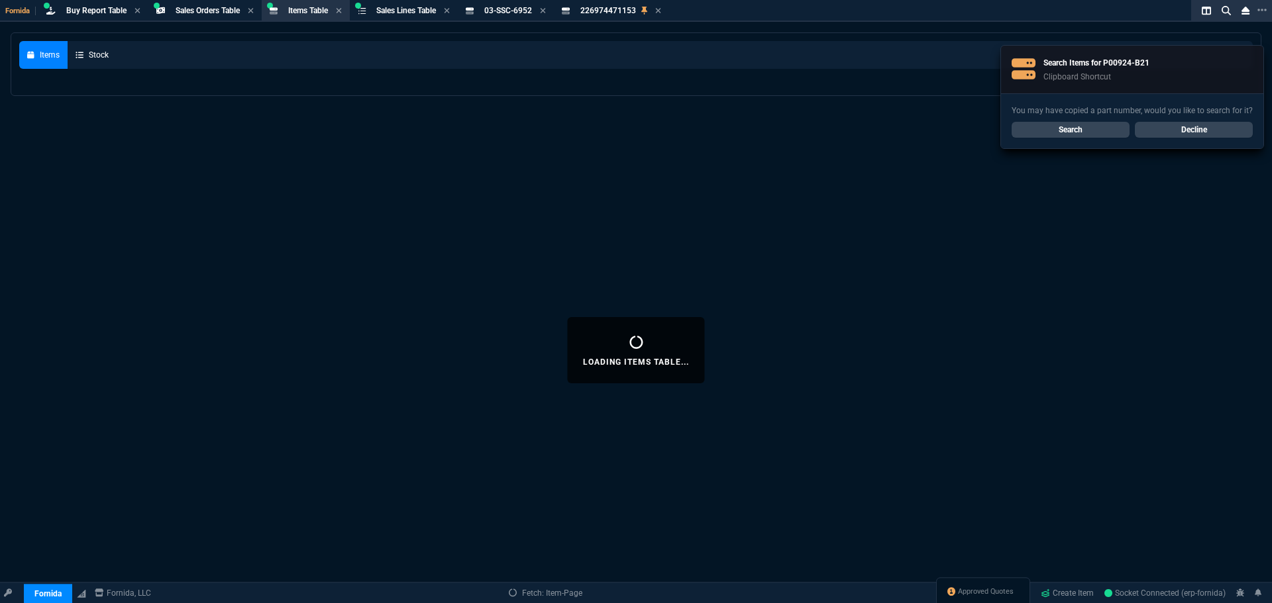
select select
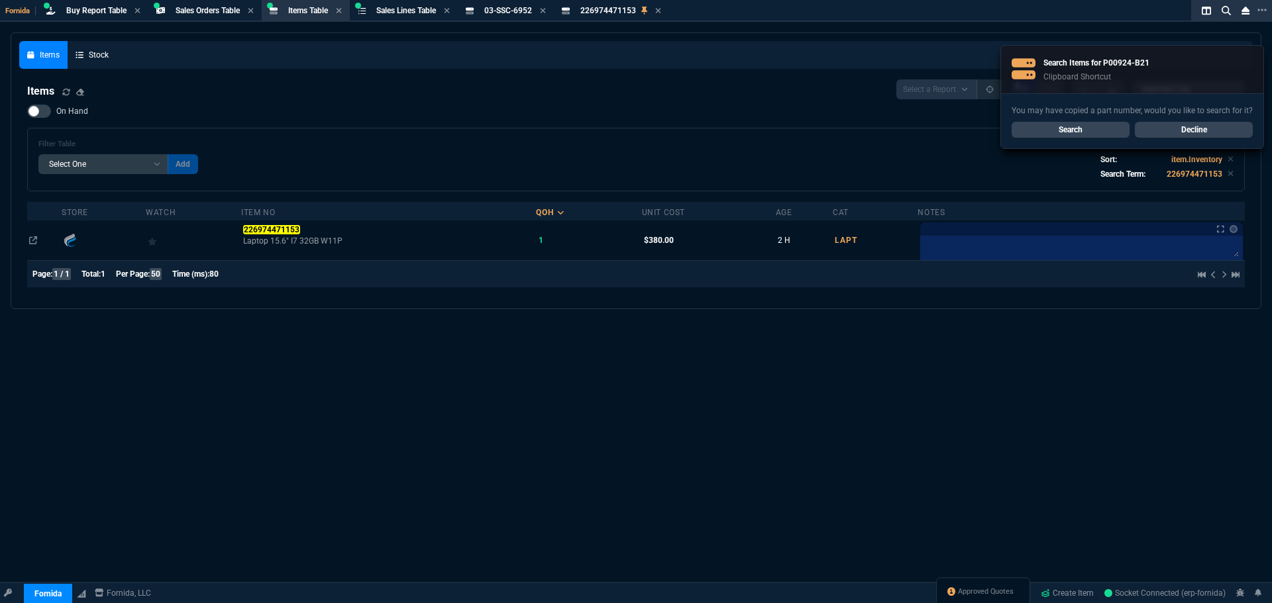
click at [1101, 133] on link "Search" at bounding box center [1070, 130] width 118 height 16
